Goal: Transaction & Acquisition: Purchase product/service

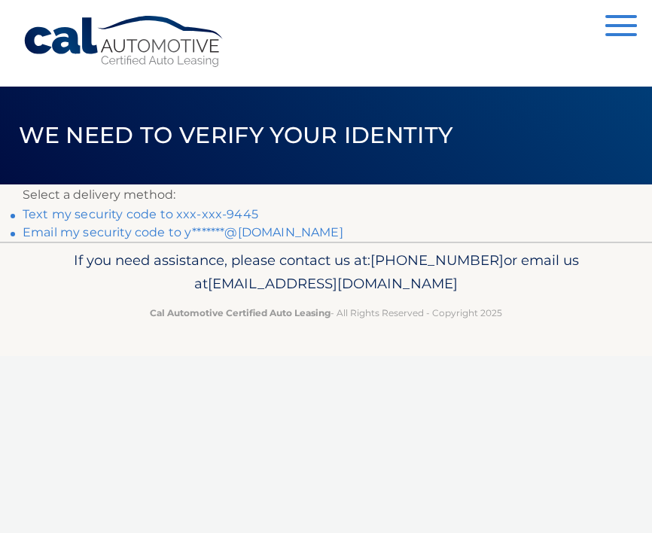
click at [136, 214] on link "Text my security code to xxx-xxx-9445" at bounding box center [141, 214] width 236 height 14
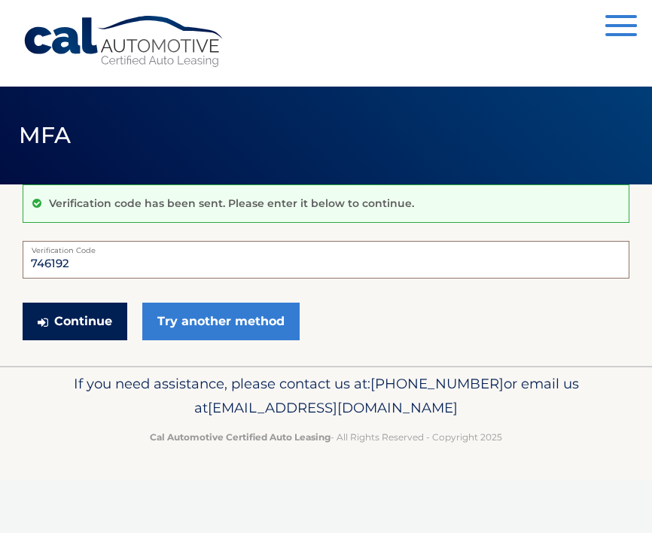
type input "746192"
click at [90, 324] on button "Continue" at bounding box center [75, 322] width 105 height 38
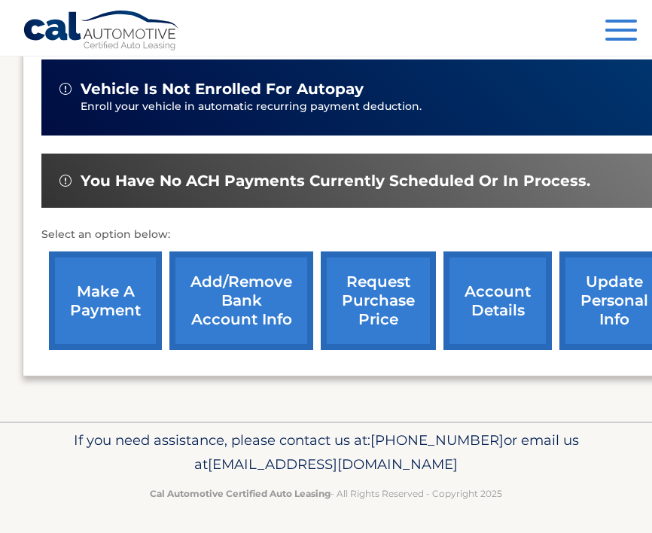
scroll to position [397, 0]
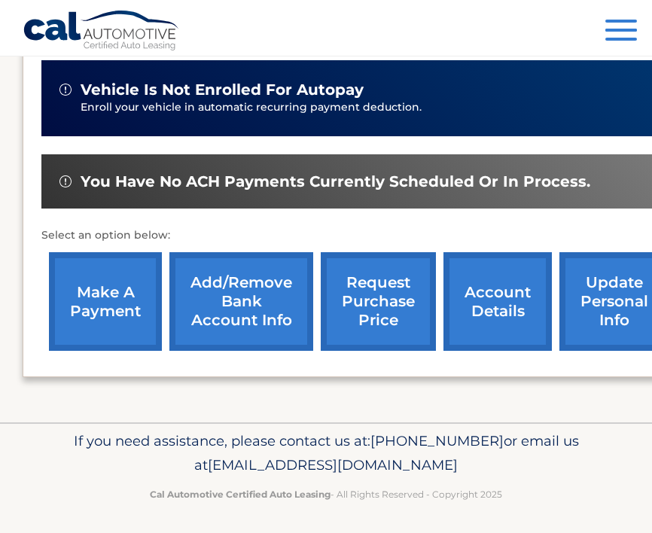
click at [105, 293] on link "make a payment" at bounding box center [105, 301] width 113 height 99
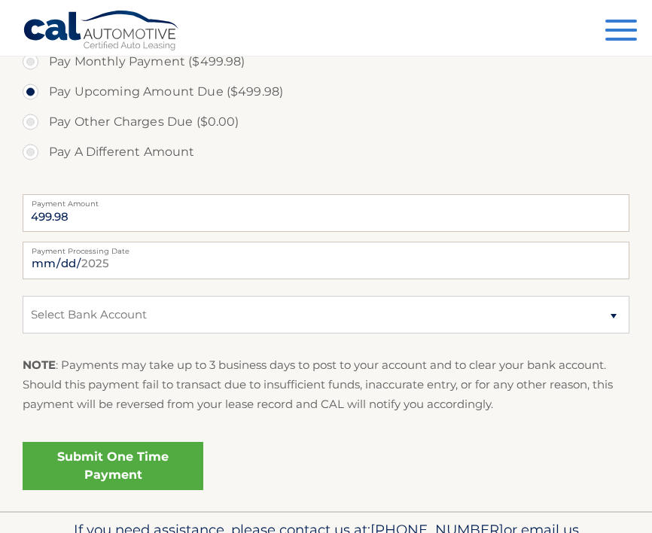
scroll to position [509, 0]
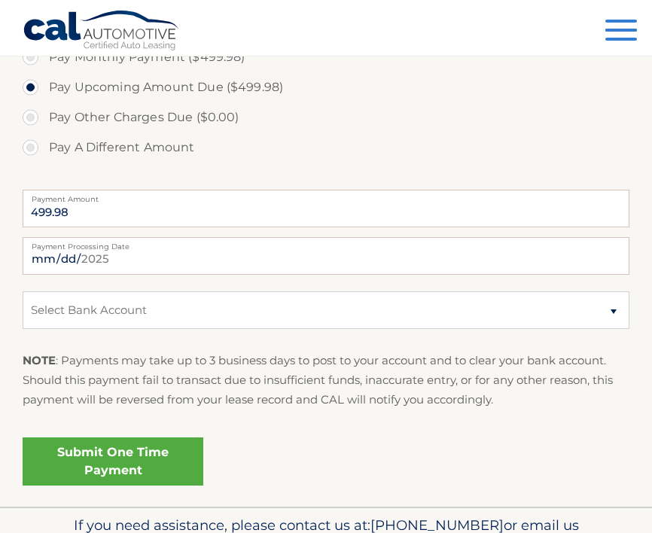
click at [166, 455] on link "Submit One Time Payment" at bounding box center [113, 461] width 181 height 48
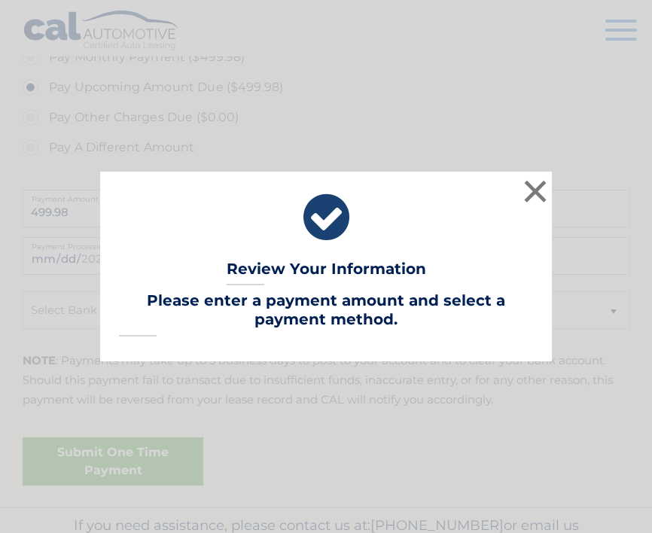
click at [369, 340] on div "× Review Your Information Lease Account #: 44455767255 Payment Amount: Payment …" at bounding box center [326, 266] width 452 height 189
click at [536, 194] on button "×" at bounding box center [535, 191] width 30 height 30
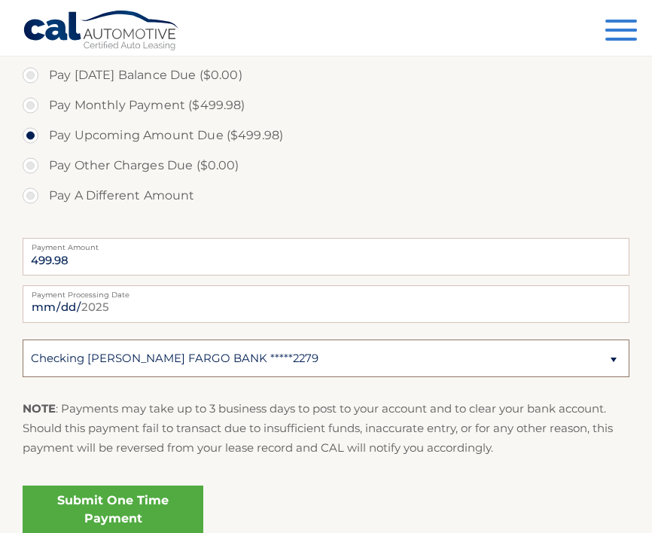
scroll to position [454, 0]
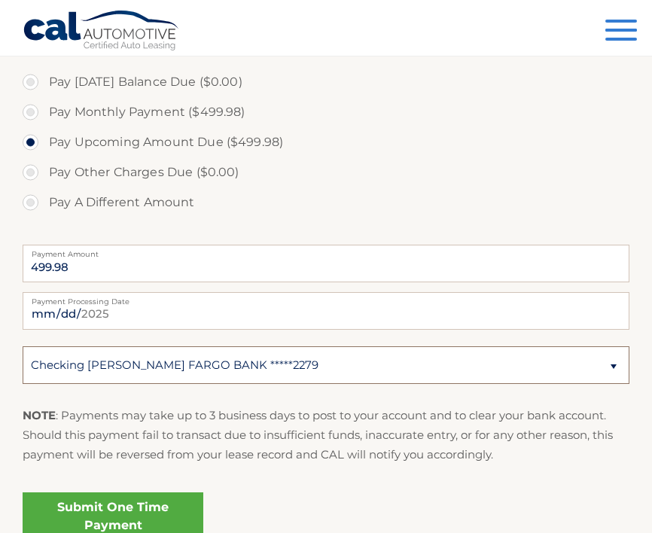
select select "MDc4MzkyMzQtMDk1MS00OWUxLWFjNTUtNGU5MWM4MzkwYTA4"
click at [152, 518] on link "Submit One Time Payment" at bounding box center [113, 516] width 181 height 48
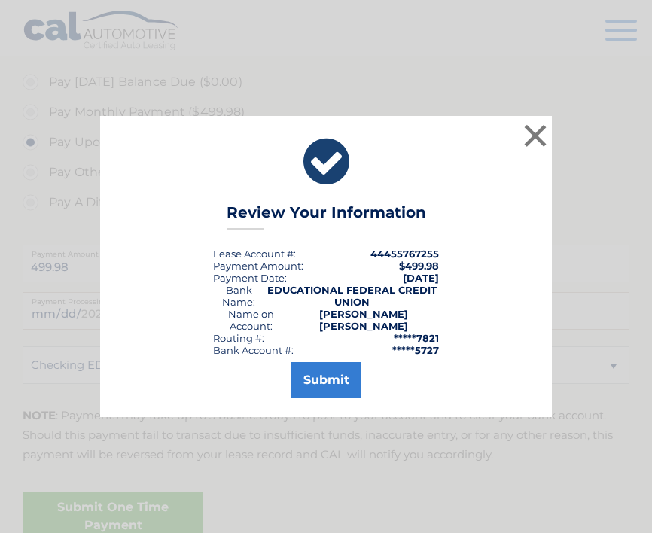
click at [361, 369] on div "Submit" at bounding box center [326, 377] width 414 height 42
click at [348, 373] on button "Submit" at bounding box center [326, 380] width 70 height 36
